Goal: Information Seeking & Learning: Check status

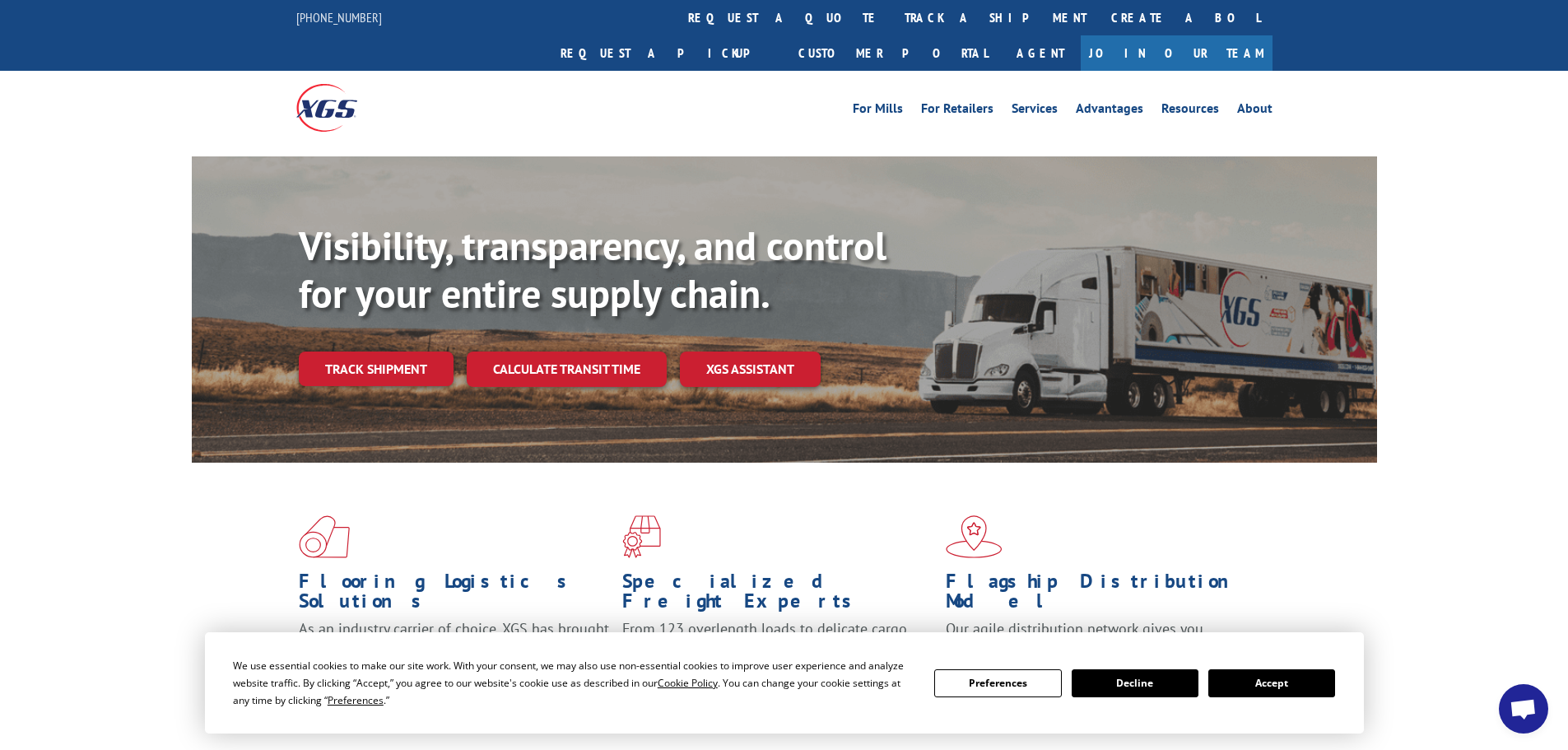
click at [892, 16] on link "track a shipment" at bounding box center [995, 17] width 207 height 35
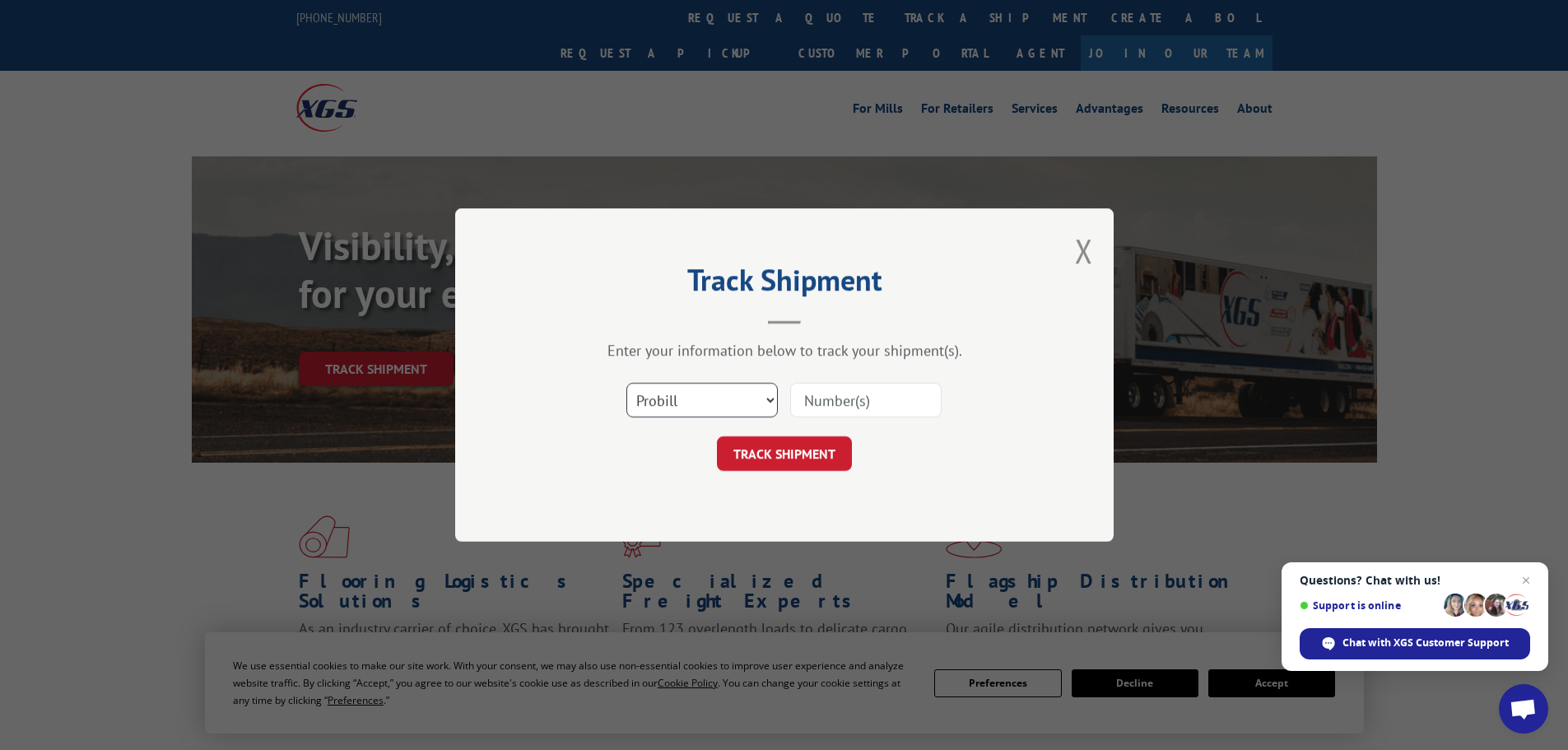
click at [694, 398] on select "Select category... Probill BOL PO" at bounding box center [702, 400] width 151 height 35
select select "bol"
click at [626, 383] on select "Select category... Probill BOL PO" at bounding box center [702, 400] width 151 height 35
click at [831, 394] on input at bounding box center [866, 400] width 151 height 35
paste input "5158042"
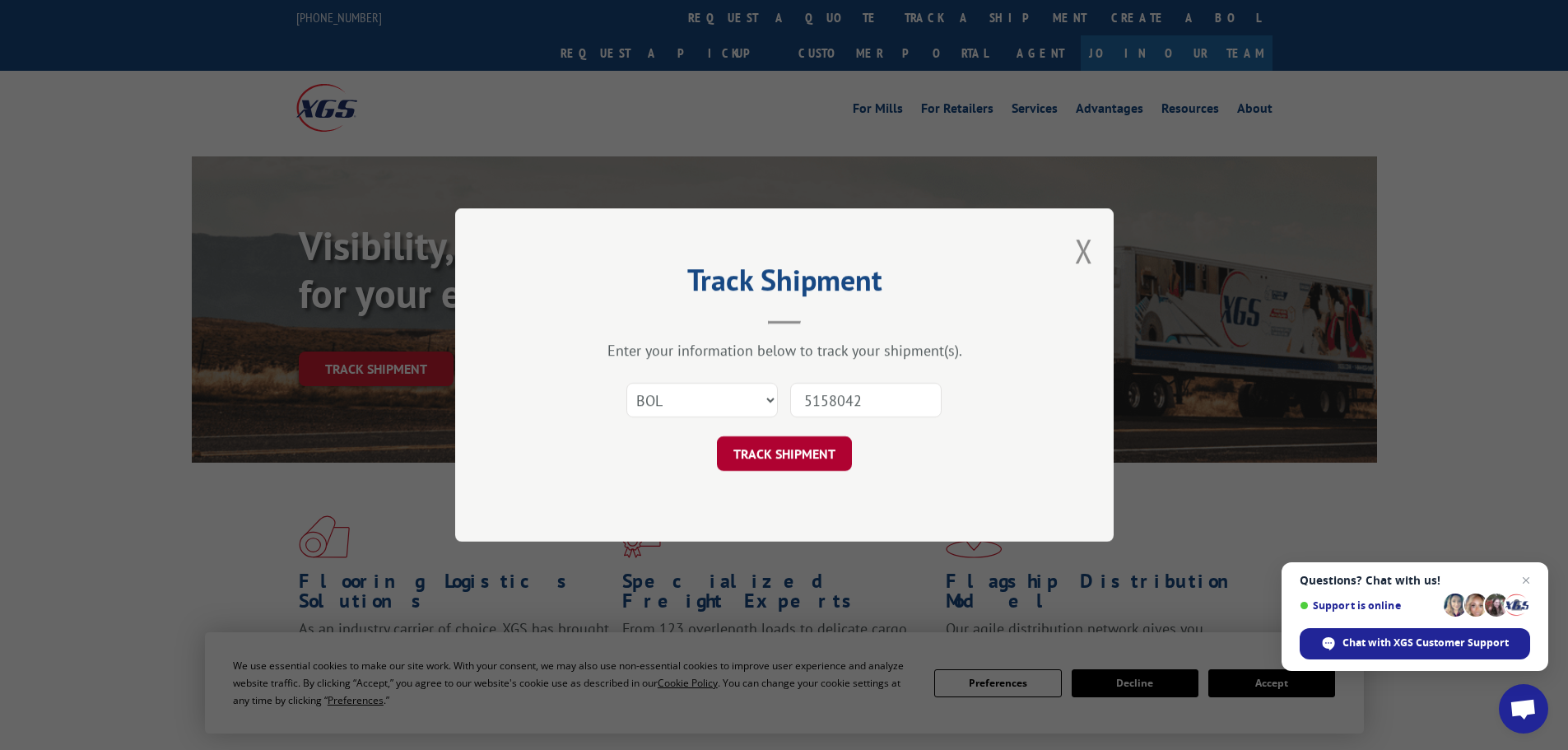
type input "5158042"
click at [775, 455] on button "TRACK SHIPMENT" at bounding box center [784, 454] width 135 height 35
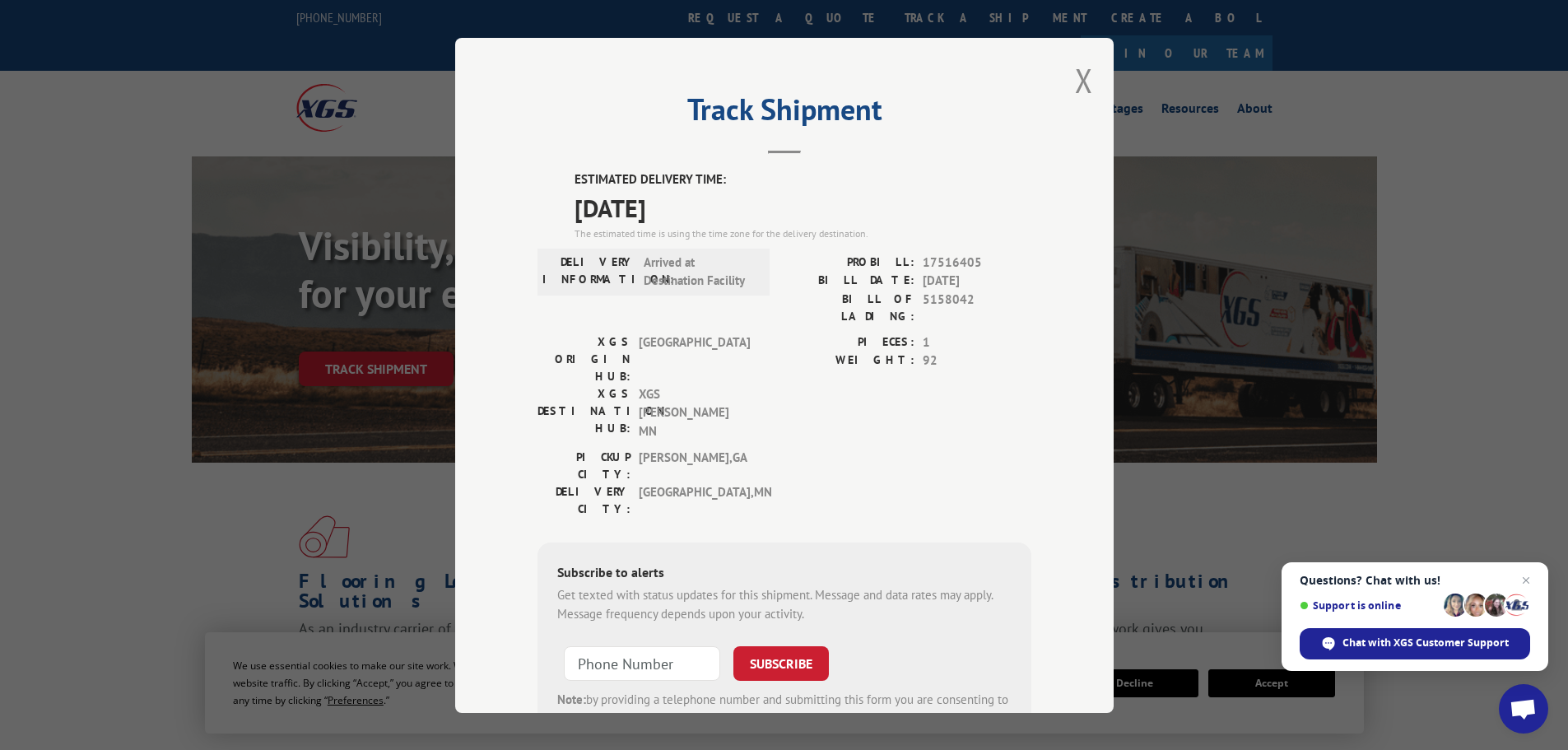
click at [128, 115] on div "Track Shipment ESTIMATED DELIVERY TIME: [DATE] The estimated time is using the …" at bounding box center [784, 375] width 1568 height 750
